Goal: Task Accomplishment & Management: Manage account settings

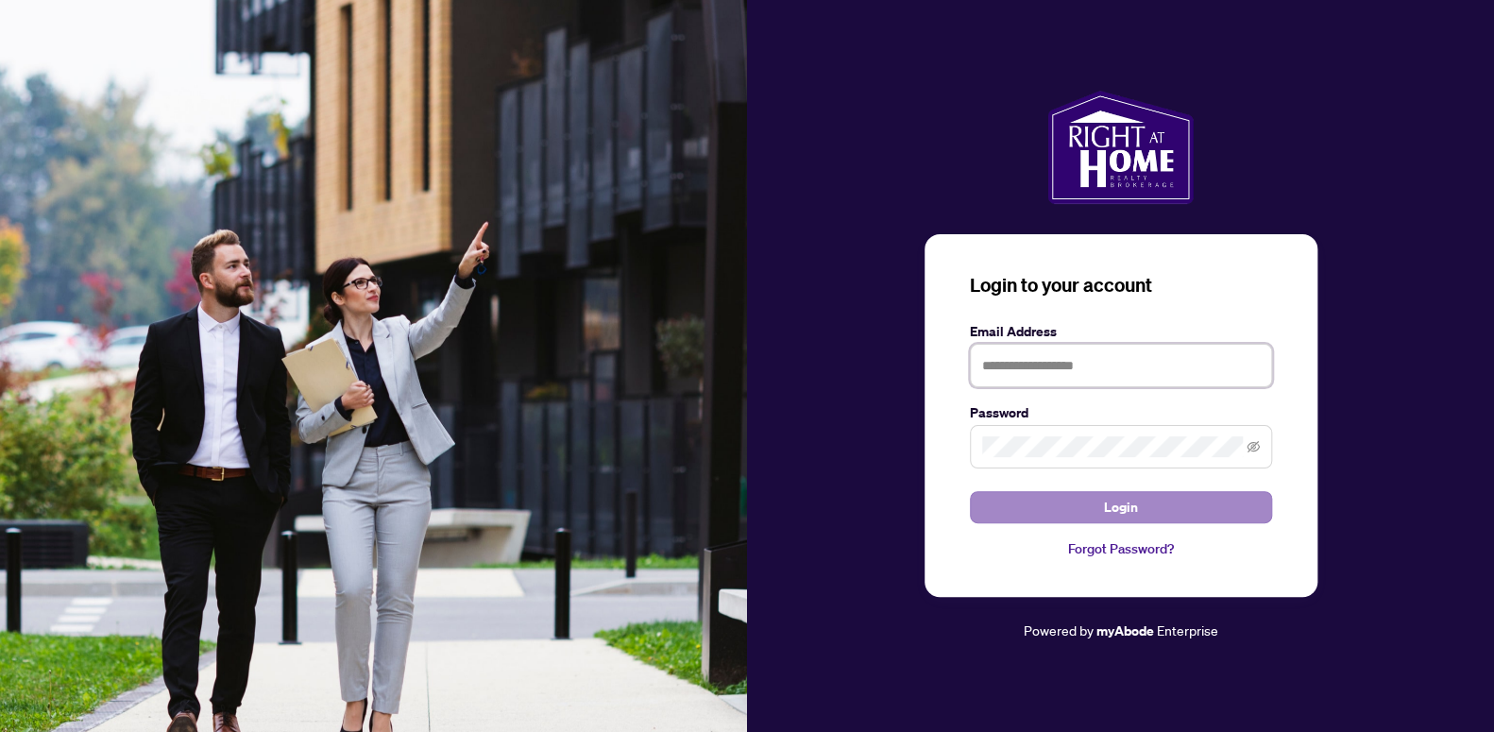
type input "**********"
click at [1124, 500] on span "Login" at bounding box center [1121, 507] width 34 height 30
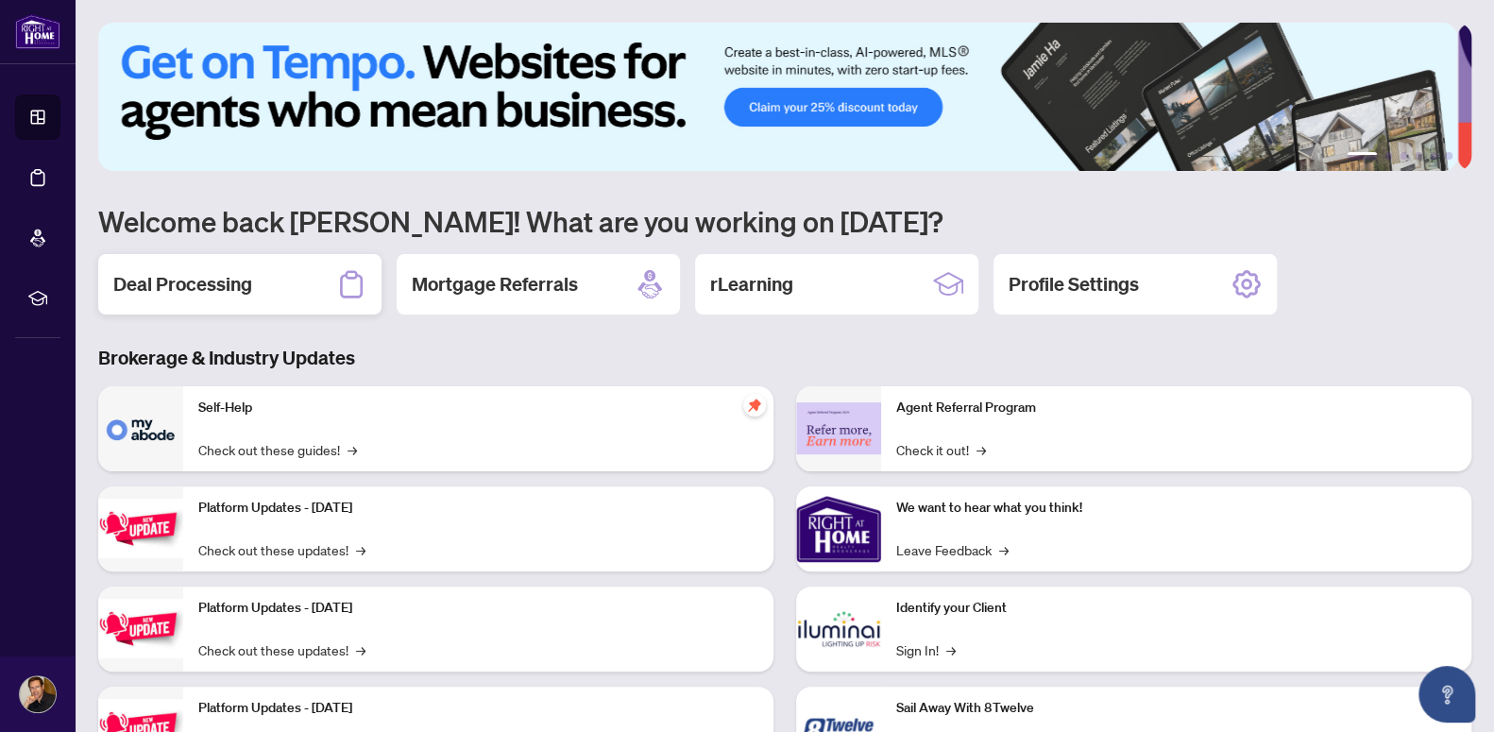
click at [158, 271] on h2 "Deal Processing" at bounding box center [182, 284] width 139 height 26
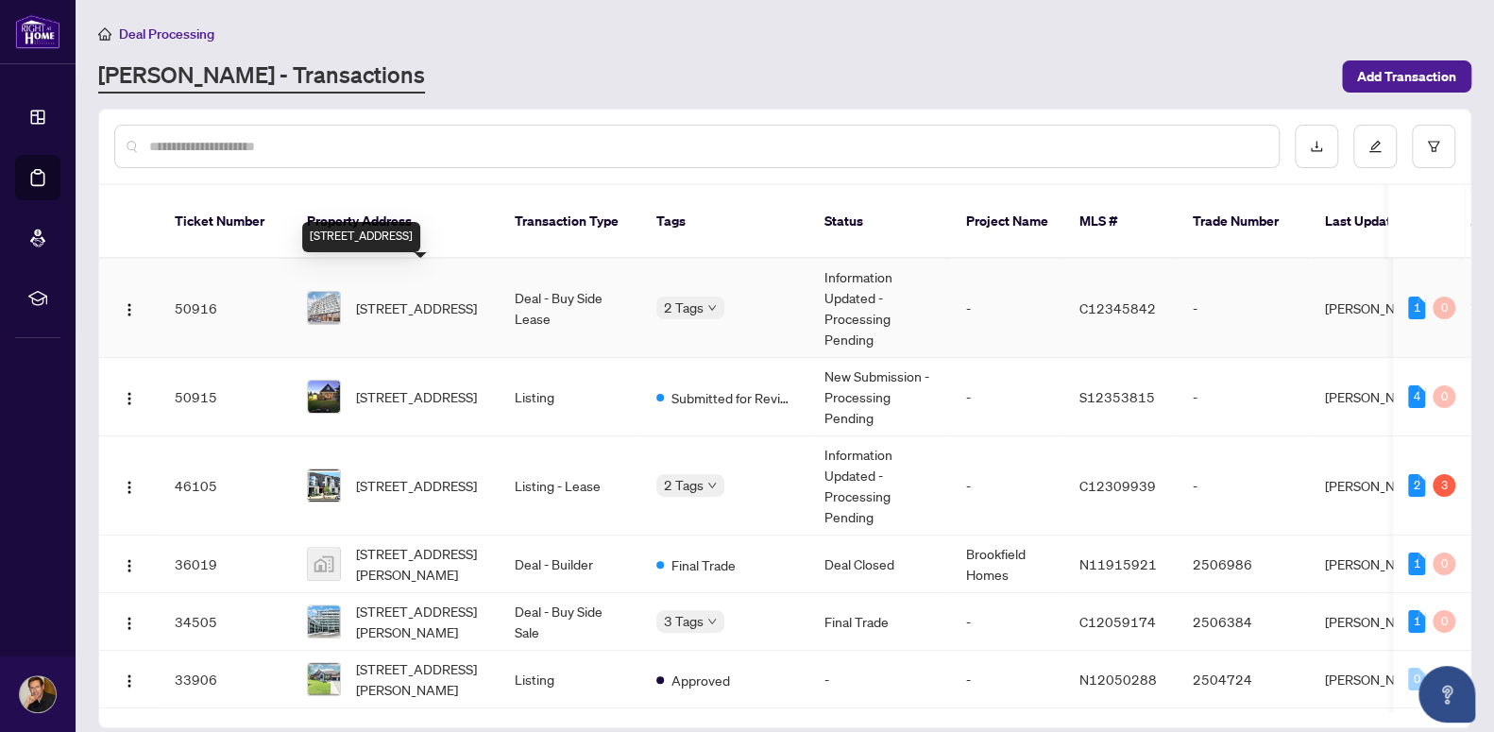
click at [397, 298] on span "[STREET_ADDRESS]" at bounding box center [416, 308] width 121 height 21
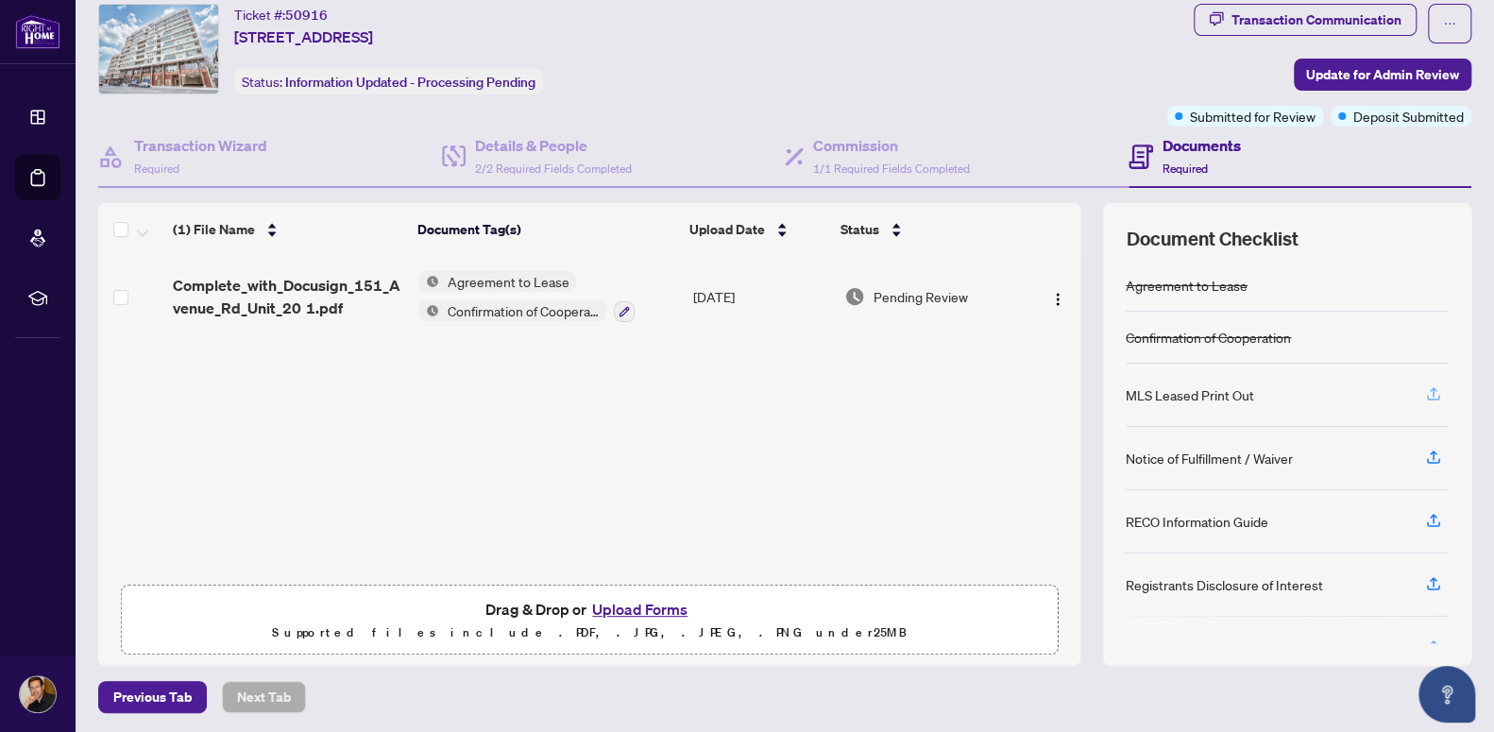
click at [1430, 387] on icon "button" at bounding box center [1434, 391] width 8 height 9
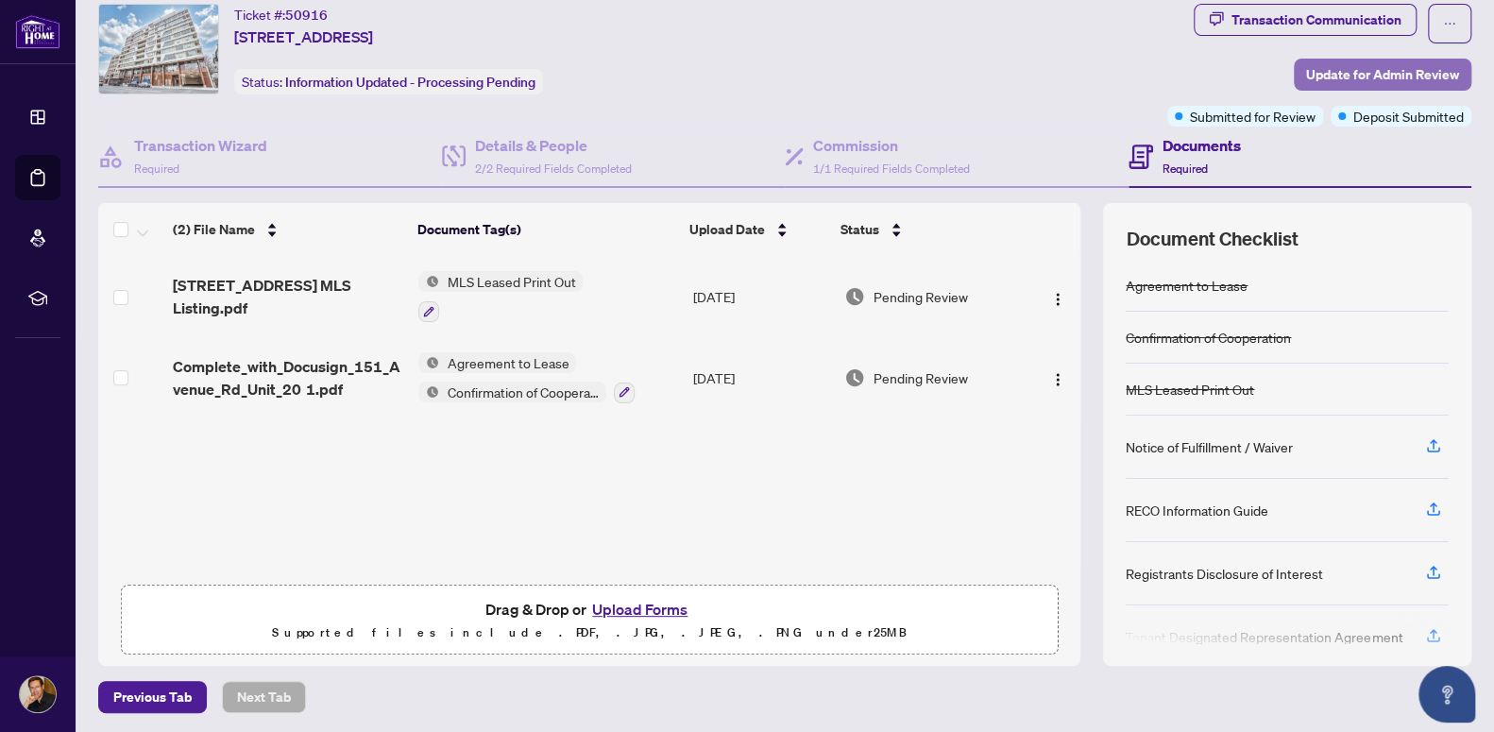
click at [1385, 72] on span "Update for Admin Review" at bounding box center [1382, 75] width 153 height 30
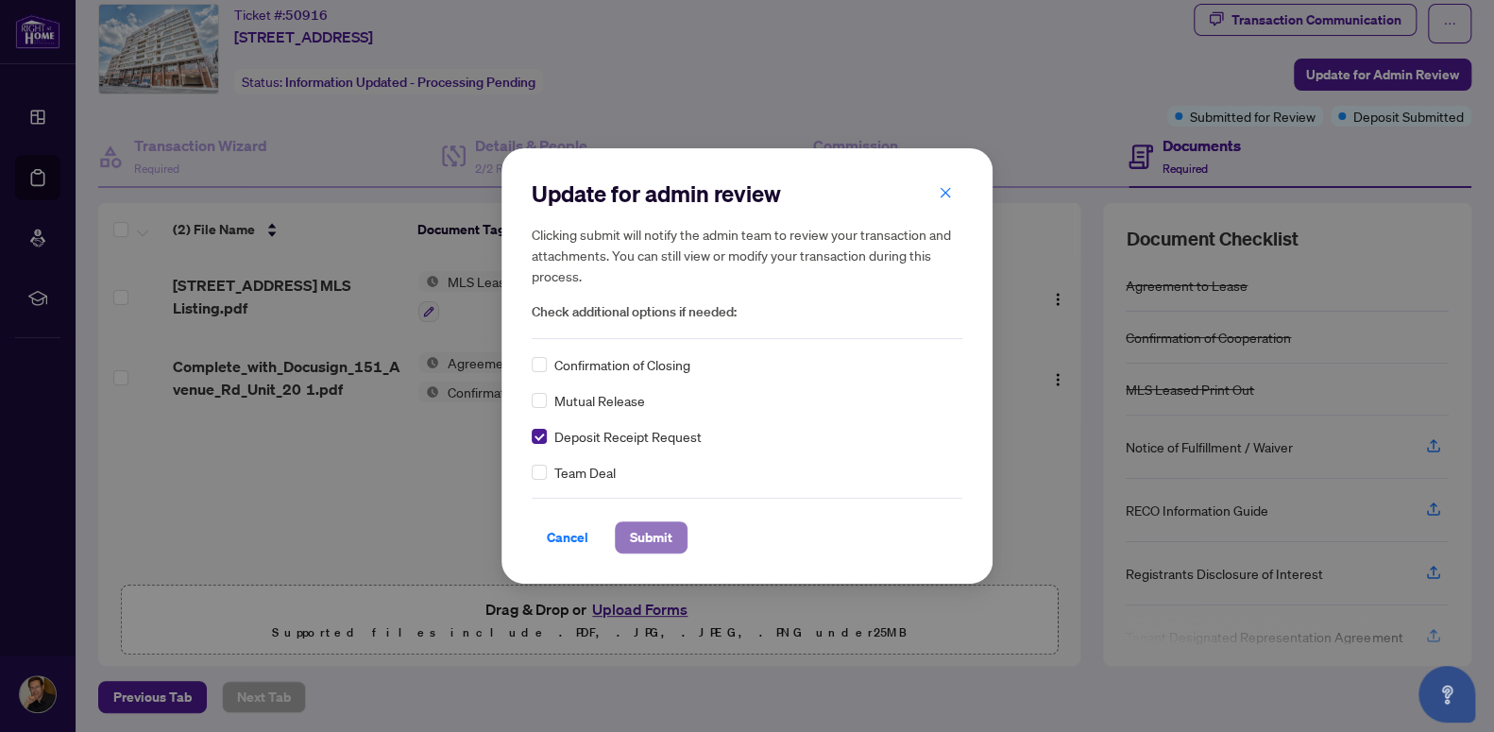
click at [655, 526] on span "Submit" at bounding box center [651, 537] width 43 height 30
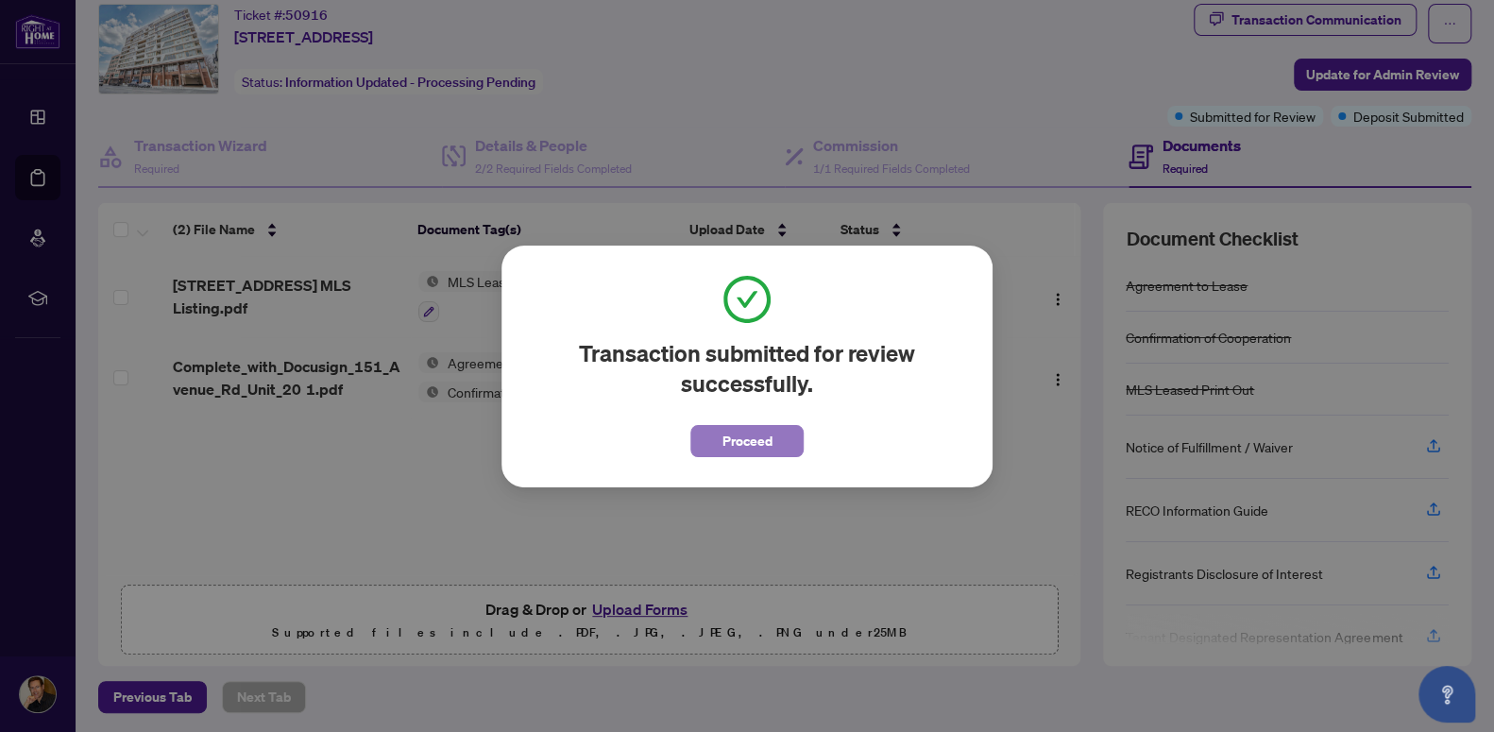
click at [760, 435] on span "Proceed" at bounding box center [748, 441] width 50 height 30
